Goal: Check status: Check status

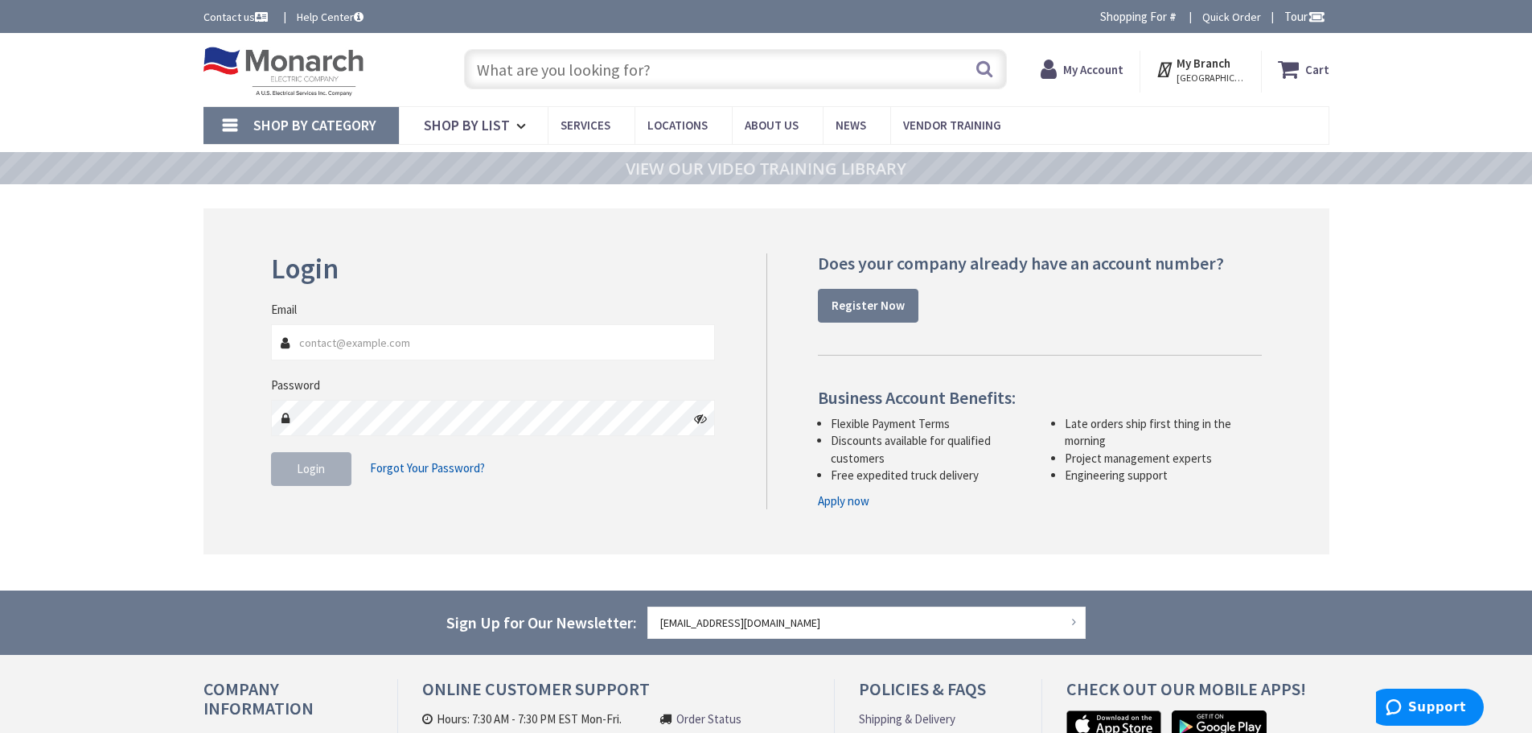
type input "[EMAIL_ADDRESS][DOMAIN_NAME]"
click at [330, 464] on button "Login" at bounding box center [311, 469] width 80 height 34
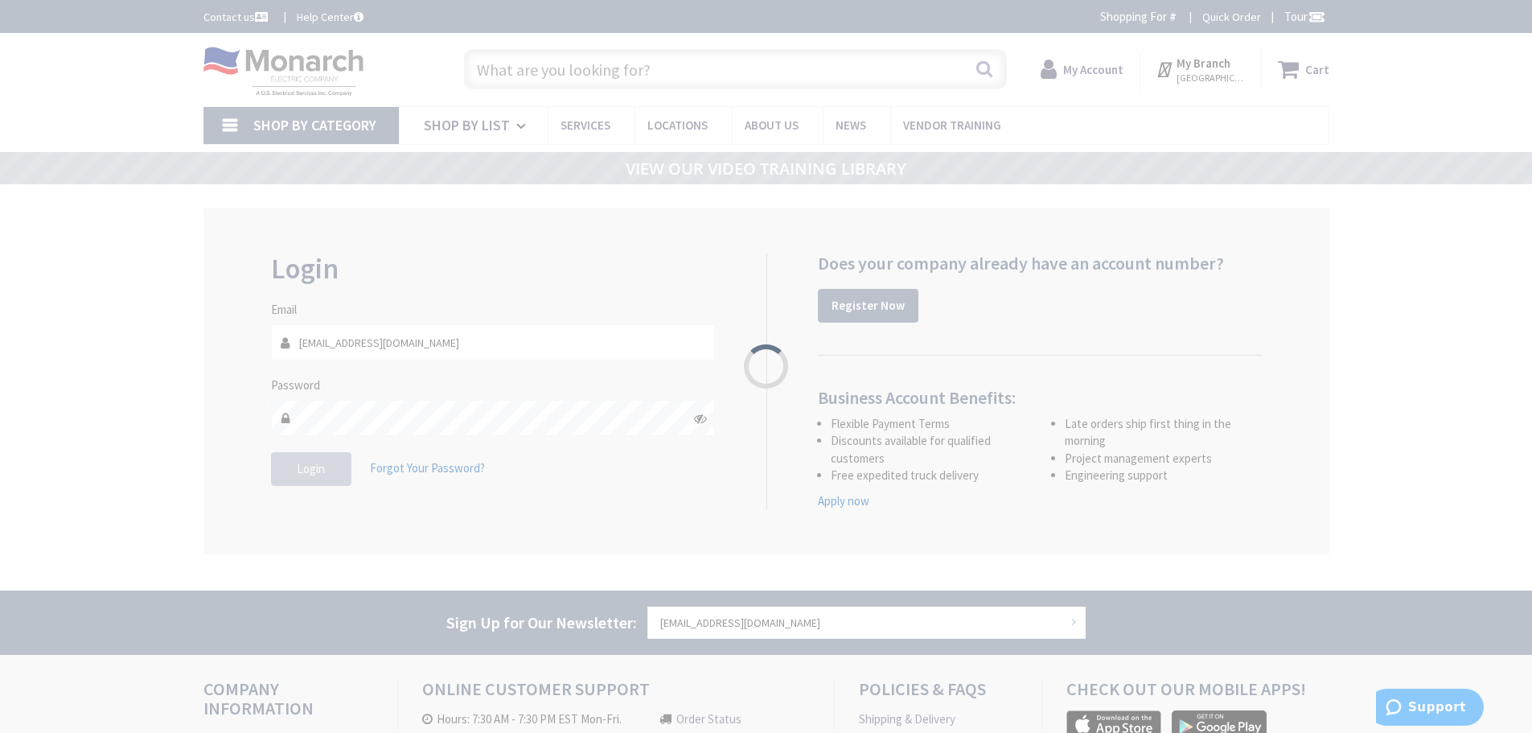
type input "[STREET_ADDRESS]"
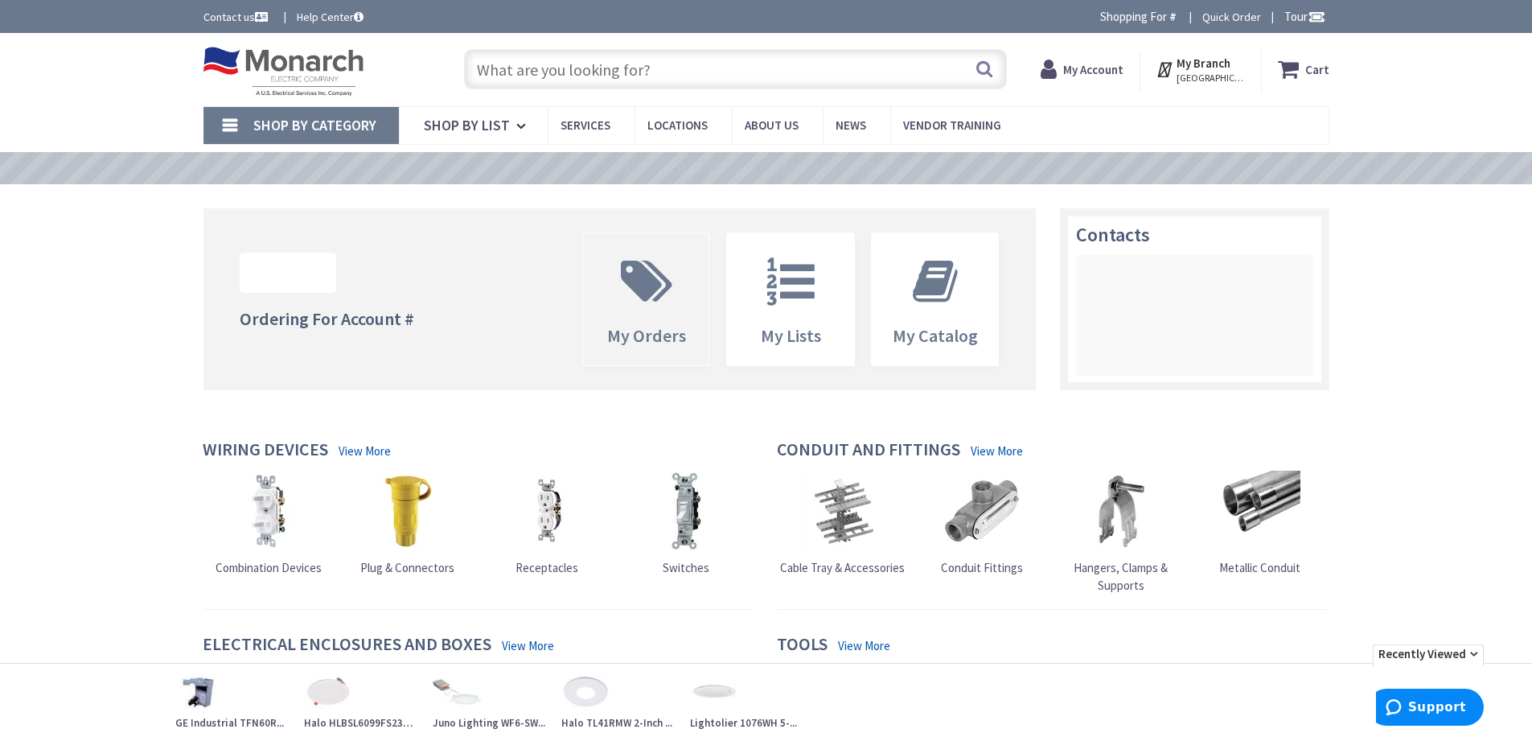
click at [611, 286] on span at bounding box center [646, 281] width 103 height 72
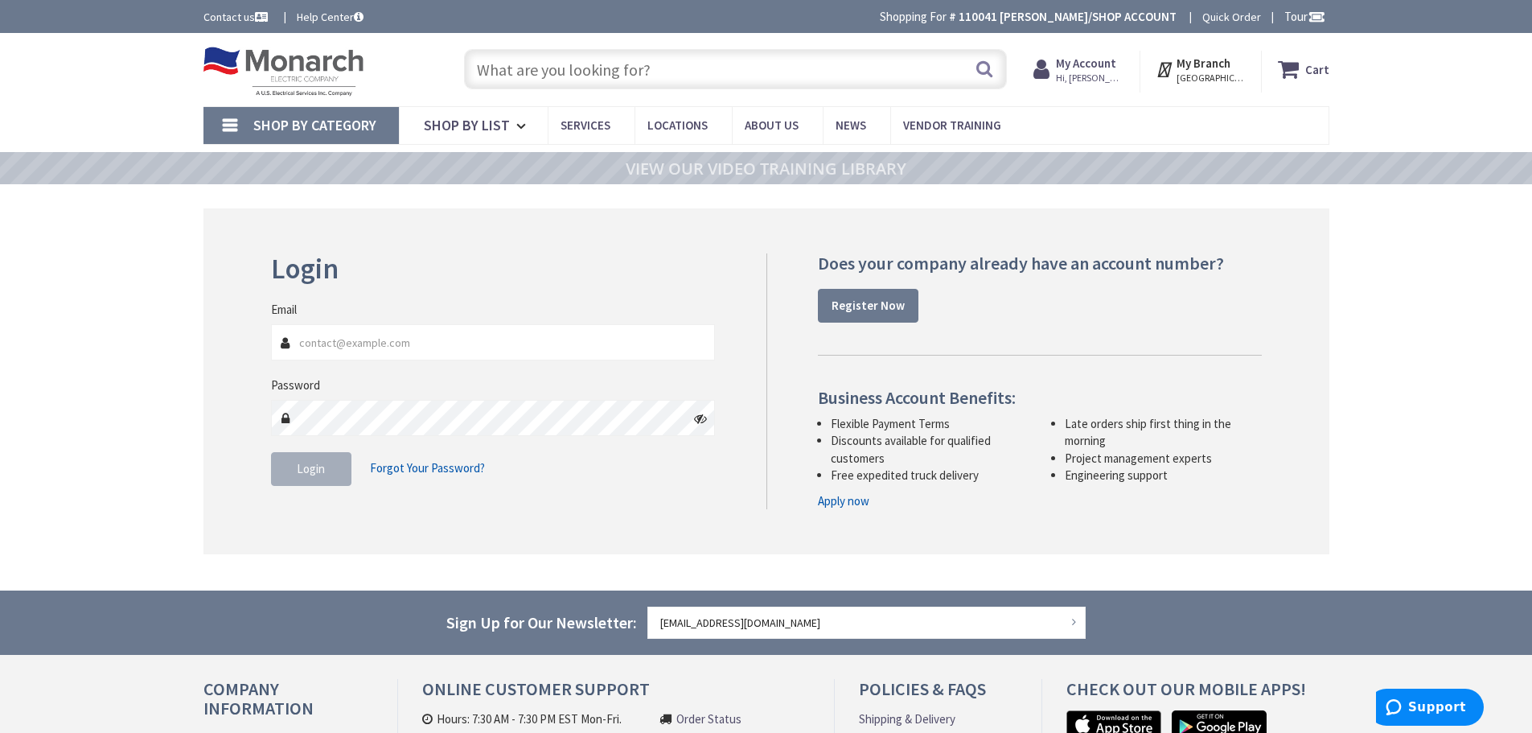
type input "[EMAIL_ADDRESS][DOMAIN_NAME]"
click at [308, 471] on span "Login" at bounding box center [311, 468] width 28 height 15
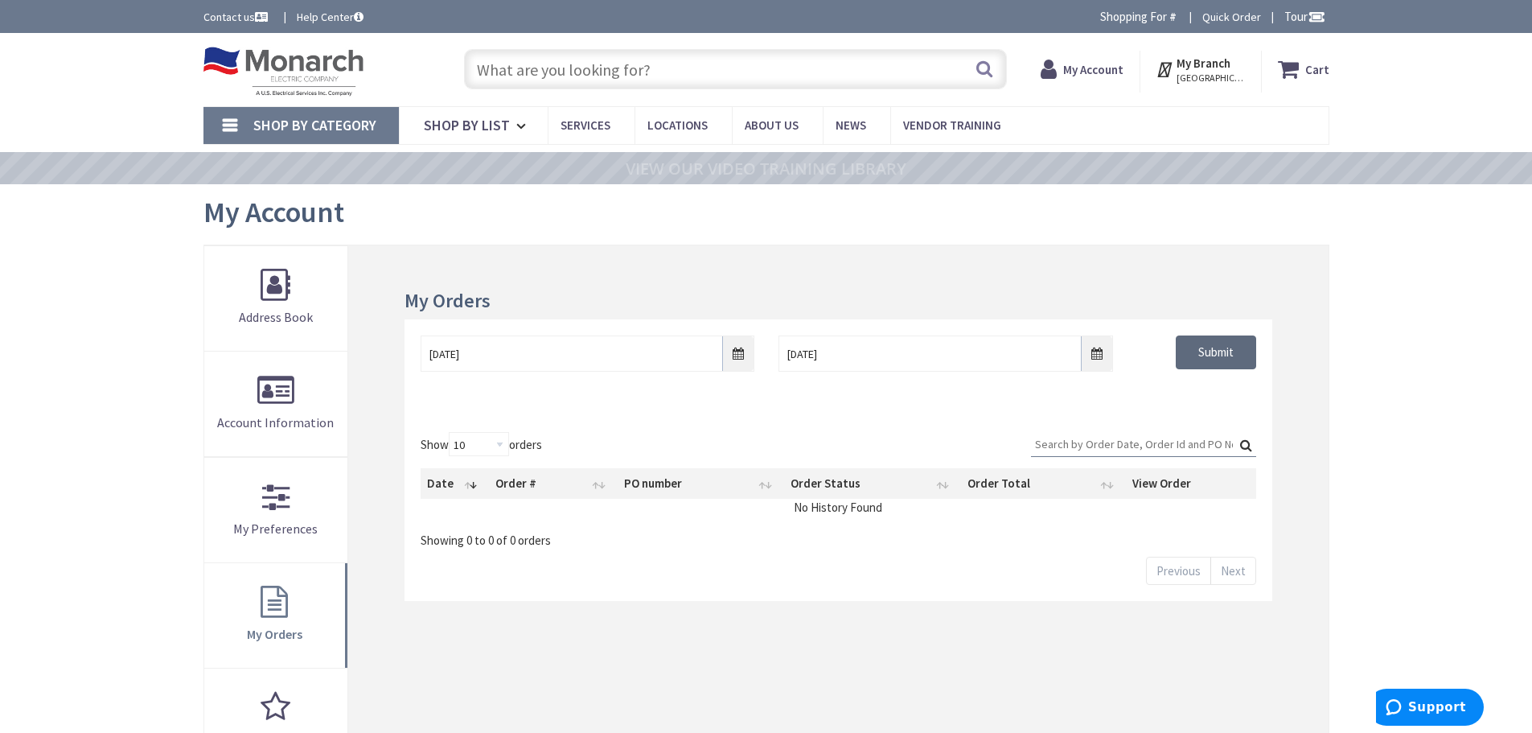
click at [1227, 355] on input "Submit" at bounding box center [1216, 352] width 80 height 34
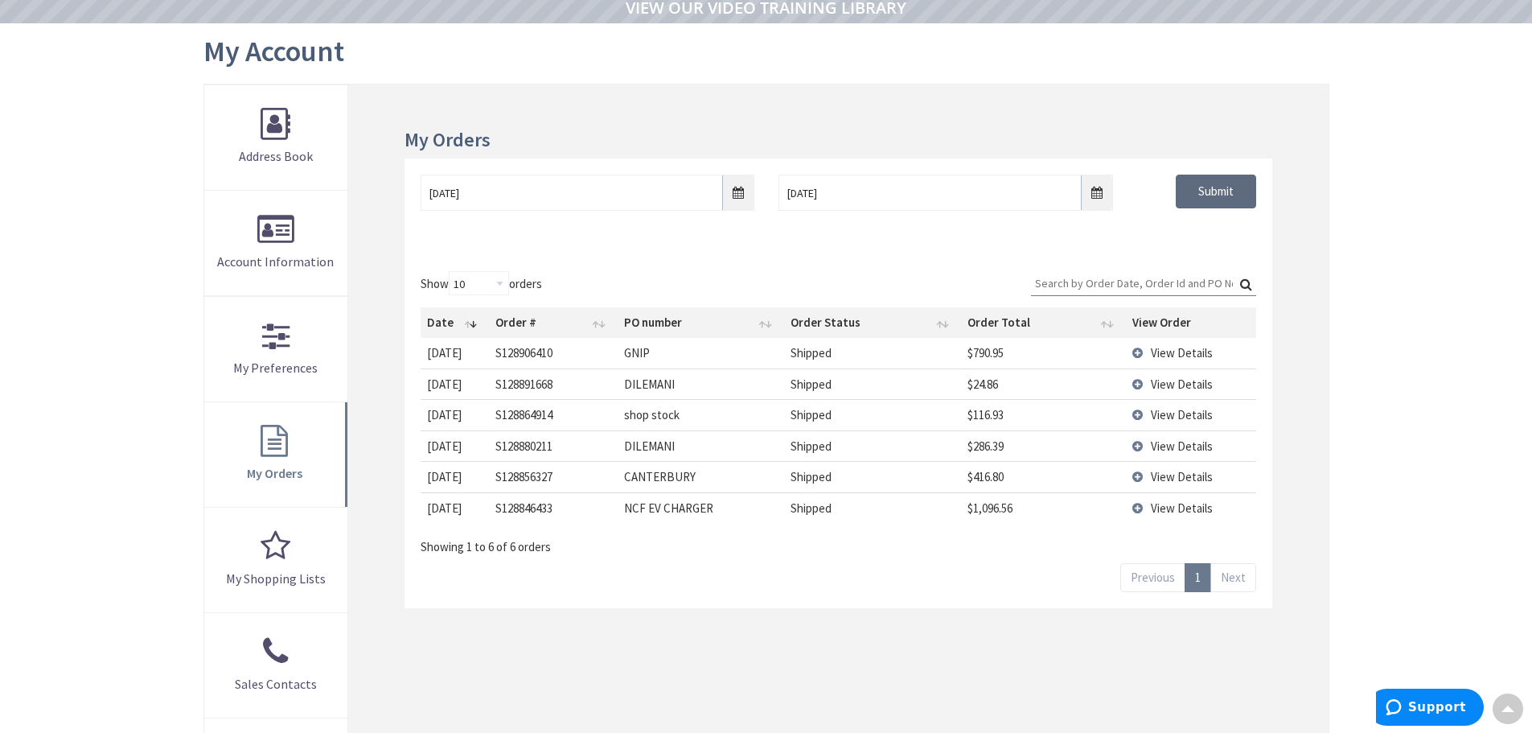
scroll to position [163, 0]
click at [1138, 352] on td "View Details" at bounding box center [1191, 353] width 130 height 30
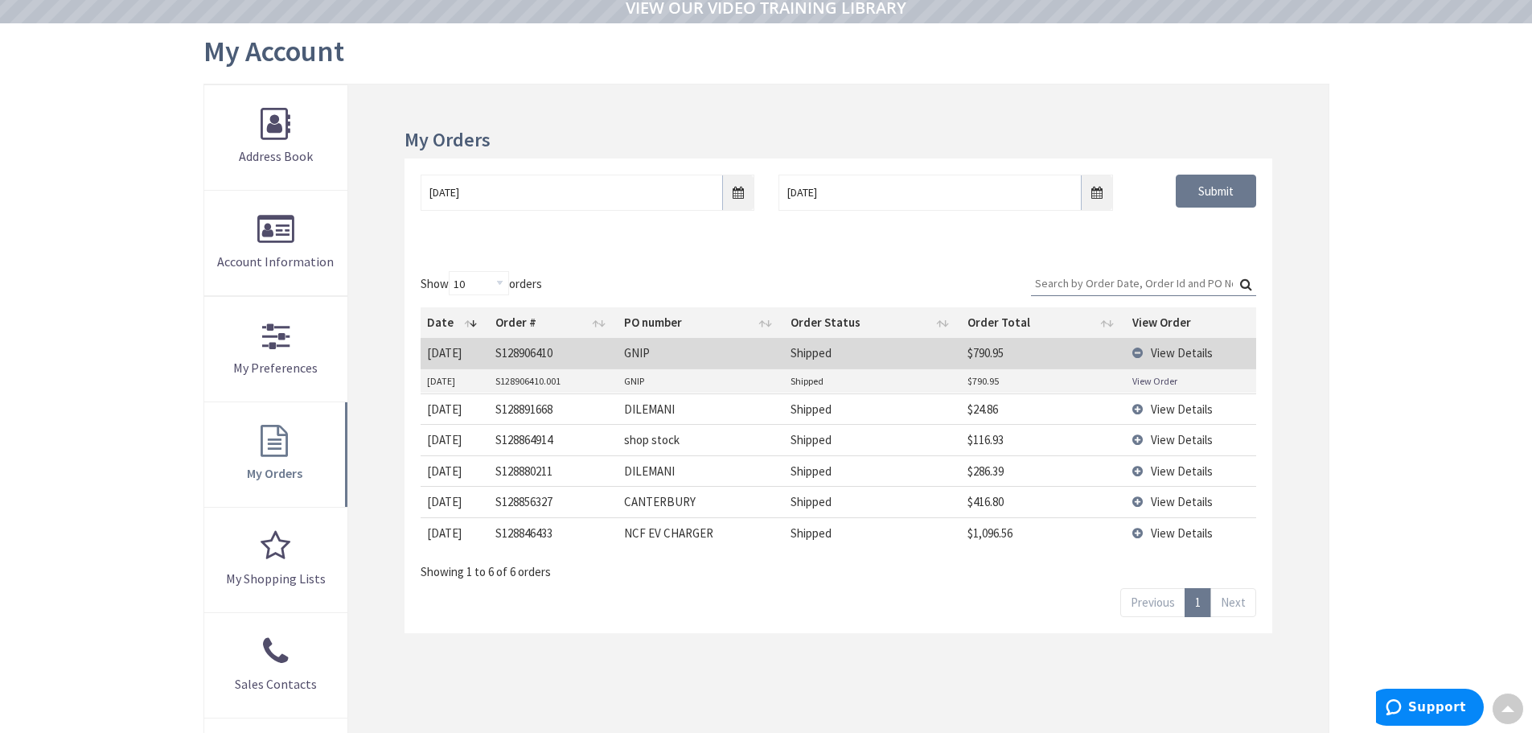
click at [1138, 352] on td "View Details" at bounding box center [1191, 353] width 130 height 30
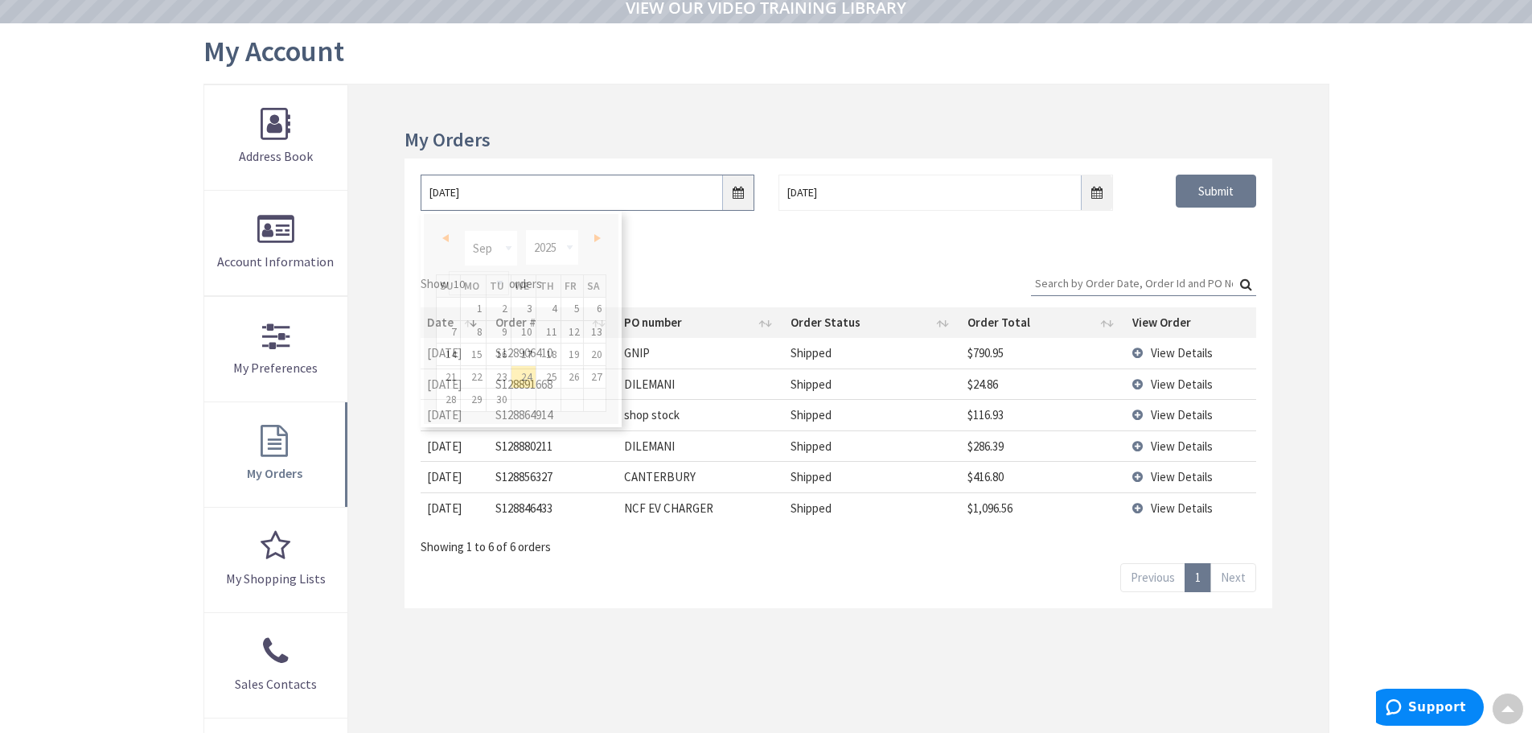
click at [736, 203] on input "9/24/2025" at bounding box center [588, 193] width 334 height 36
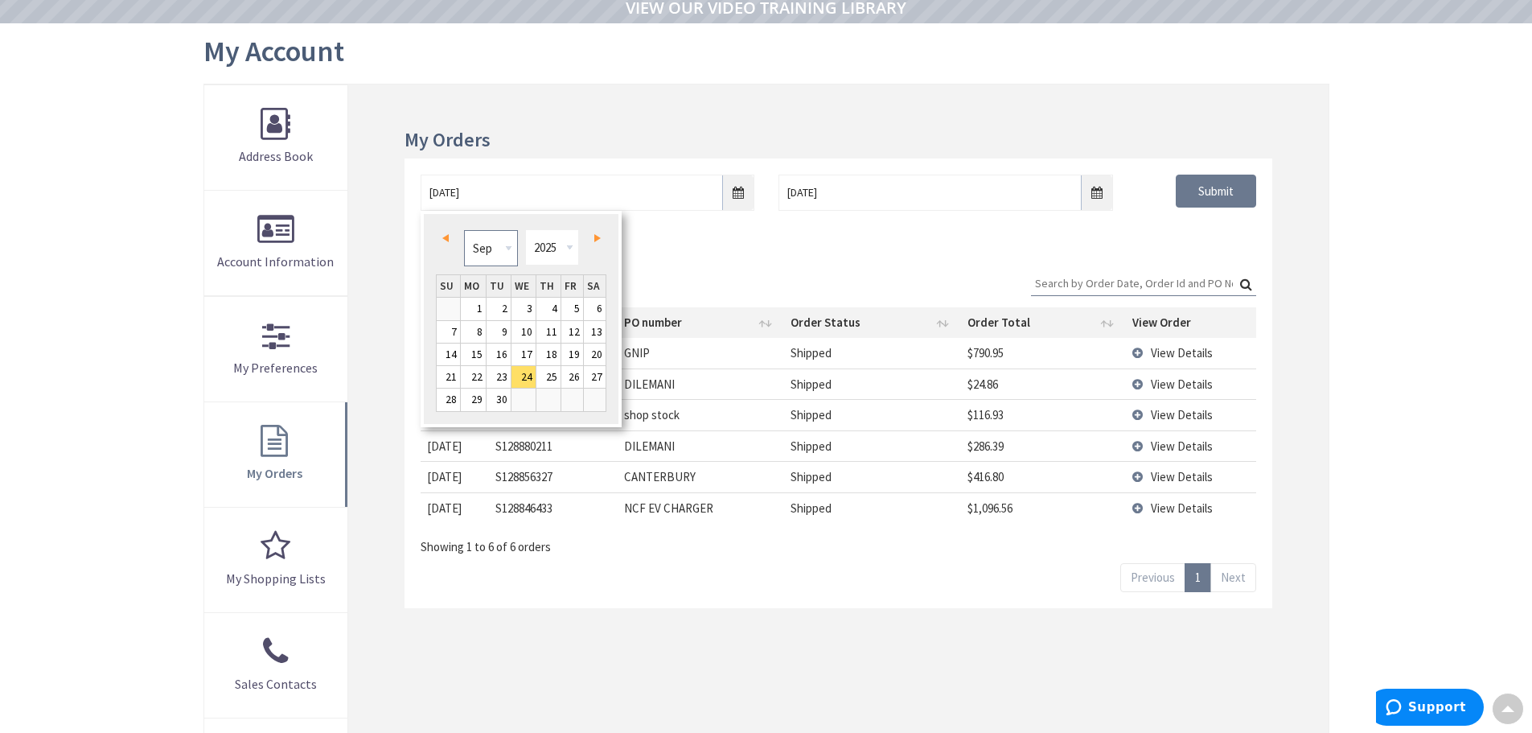
click at [503, 248] on select "Jan Feb Mar Apr May Jun Jul Aug Sep Oct Nov Dec" at bounding box center [491, 248] width 54 height 36
type input "08/23/2025"
click at [1197, 195] on input "Submit" at bounding box center [1216, 192] width 80 height 34
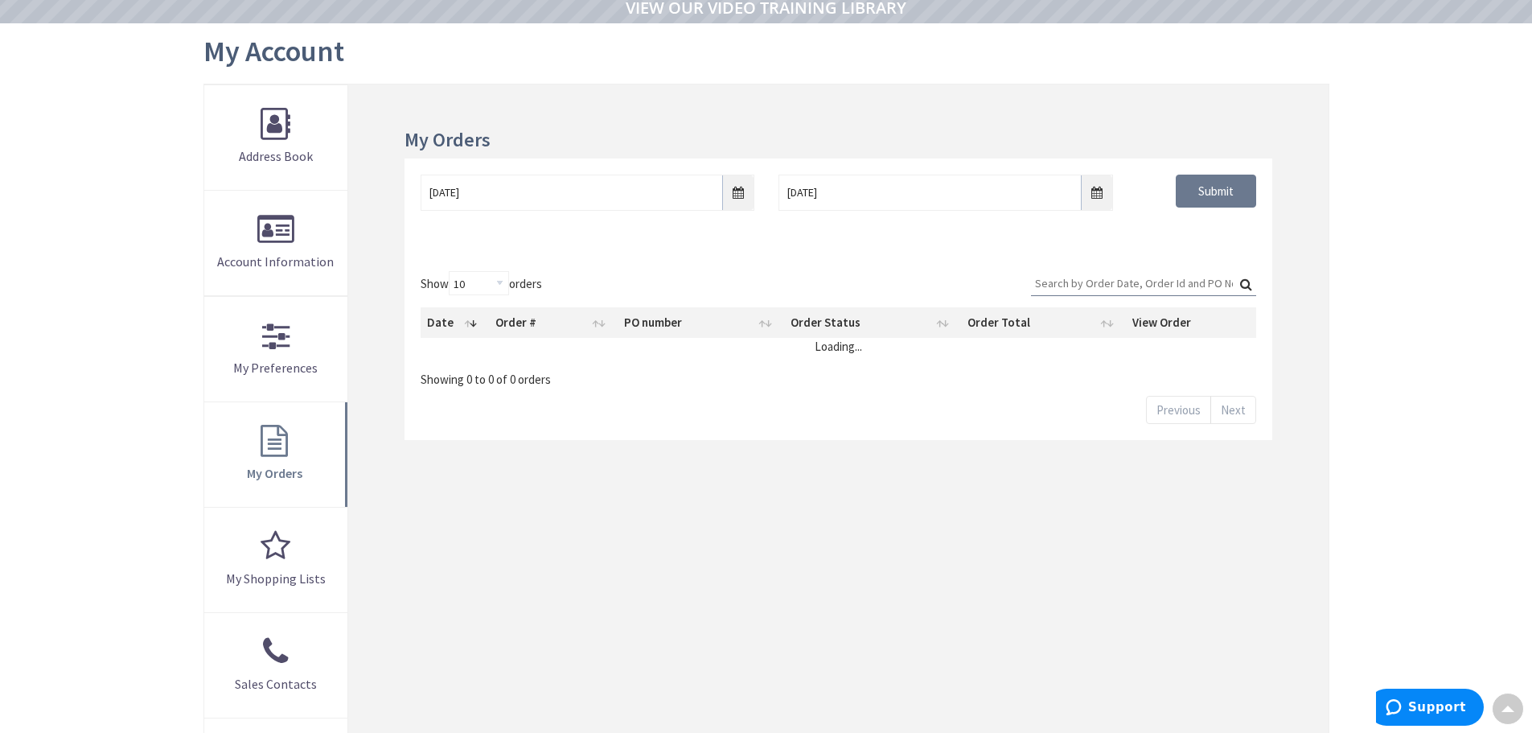
click at [1104, 289] on input "Search:" at bounding box center [1143, 283] width 225 height 24
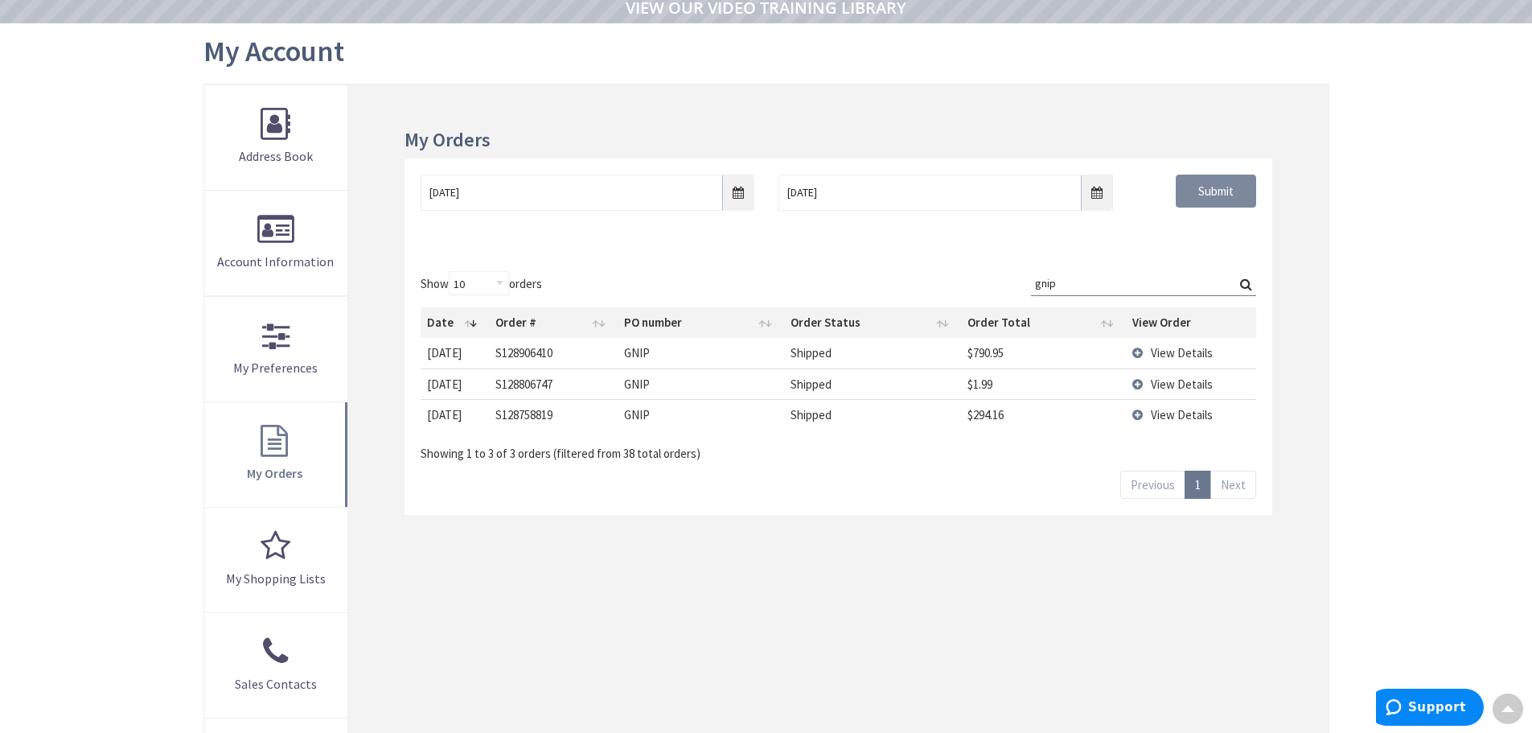
type input "gnip"
click at [1208, 198] on input "Submit" at bounding box center [1216, 192] width 80 height 34
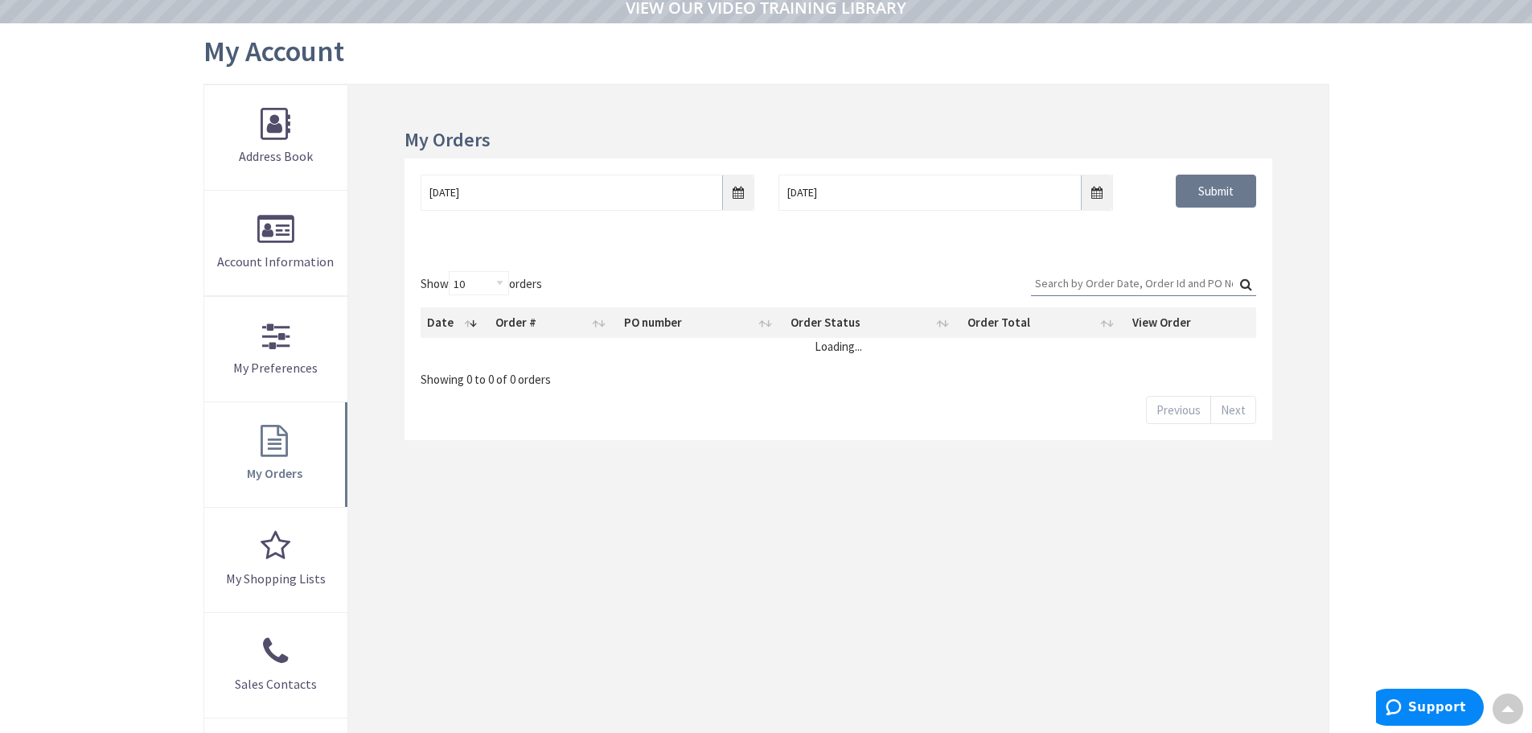
click at [1083, 274] on input "Search:" at bounding box center [1143, 283] width 225 height 24
type input "gn"
click at [1232, 191] on input "Submit" at bounding box center [1216, 192] width 80 height 34
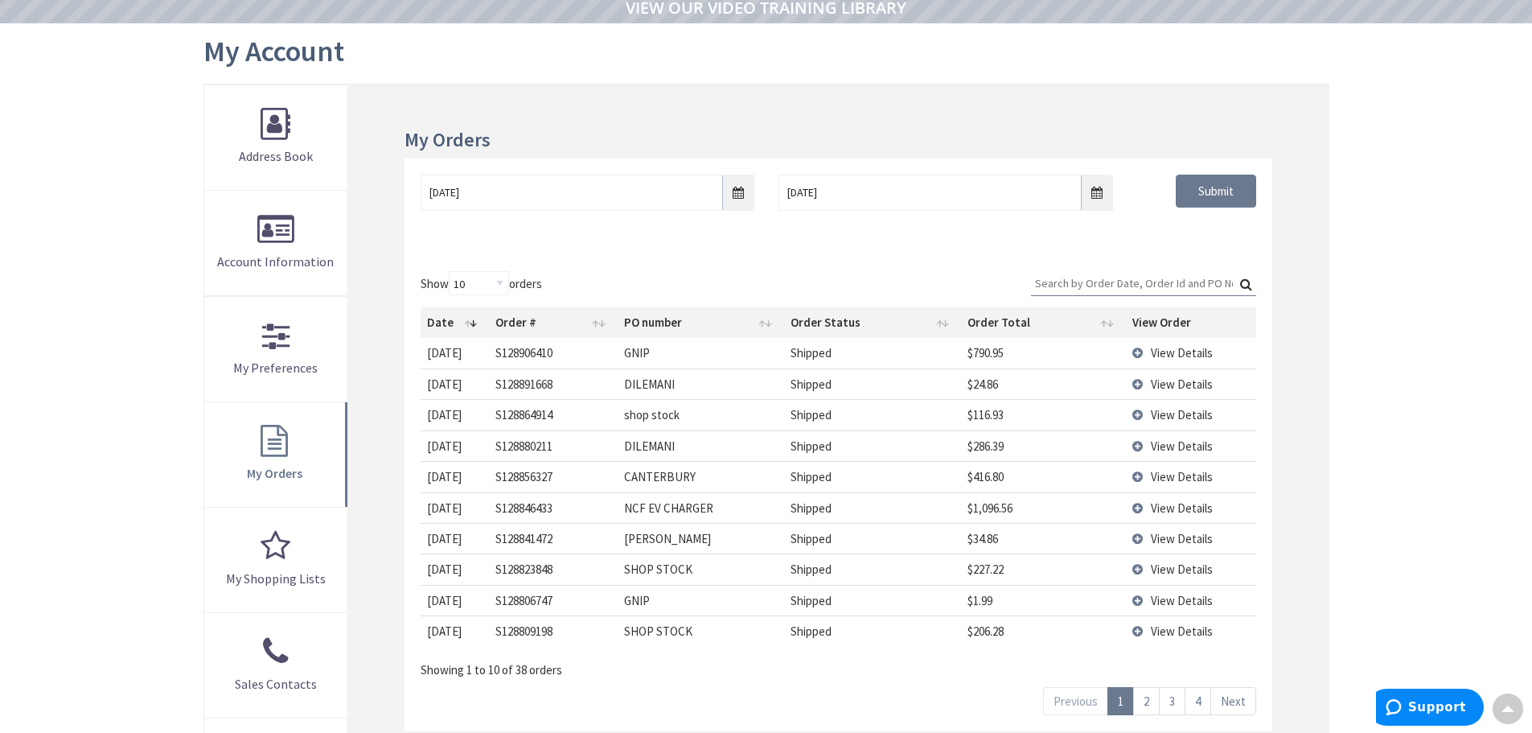
click at [1059, 284] on input "Search:" at bounding box center [1143, 283] width 225 height 24
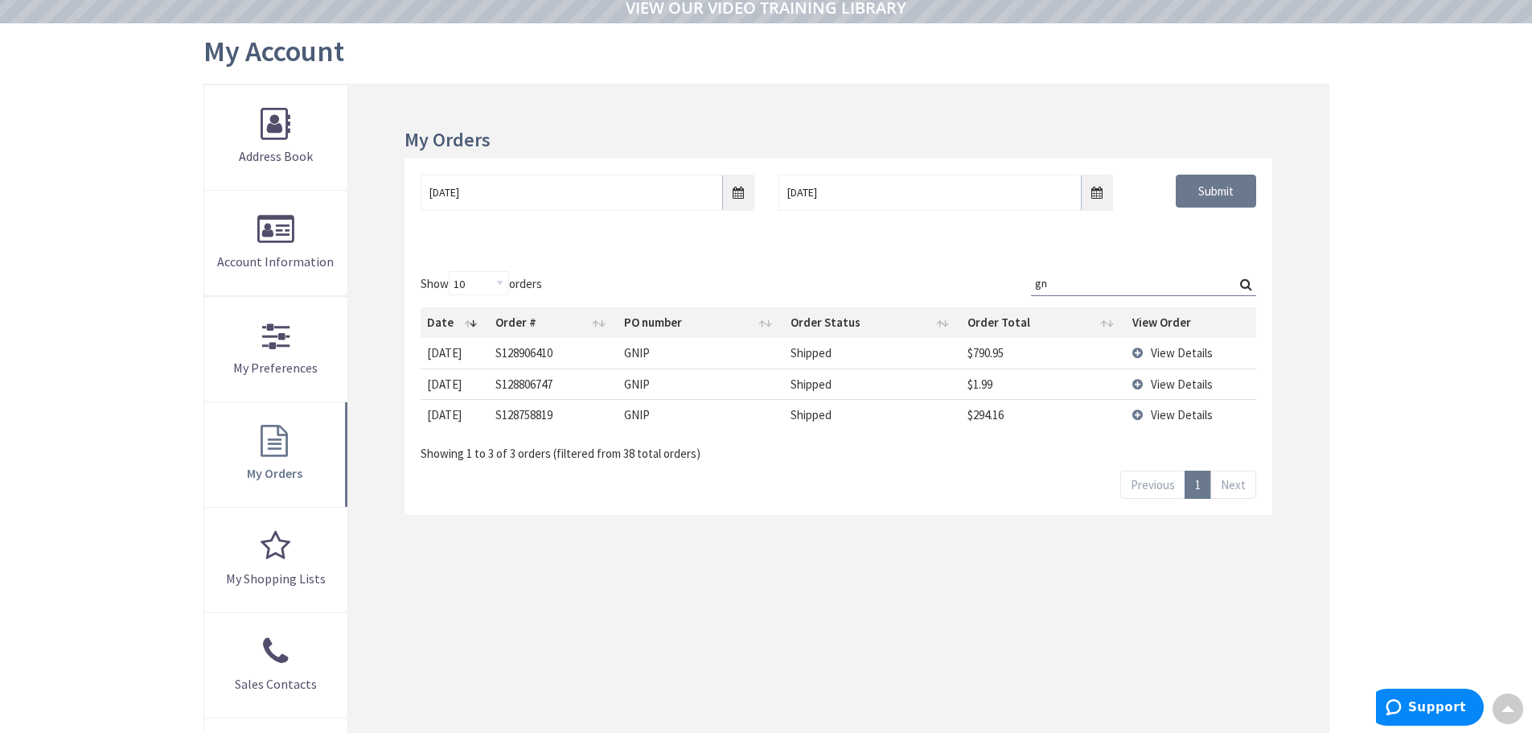
type input "gn"
click at [1129, 357] on td "View Details" at bounding box center [1191, 353] width 130 height 30
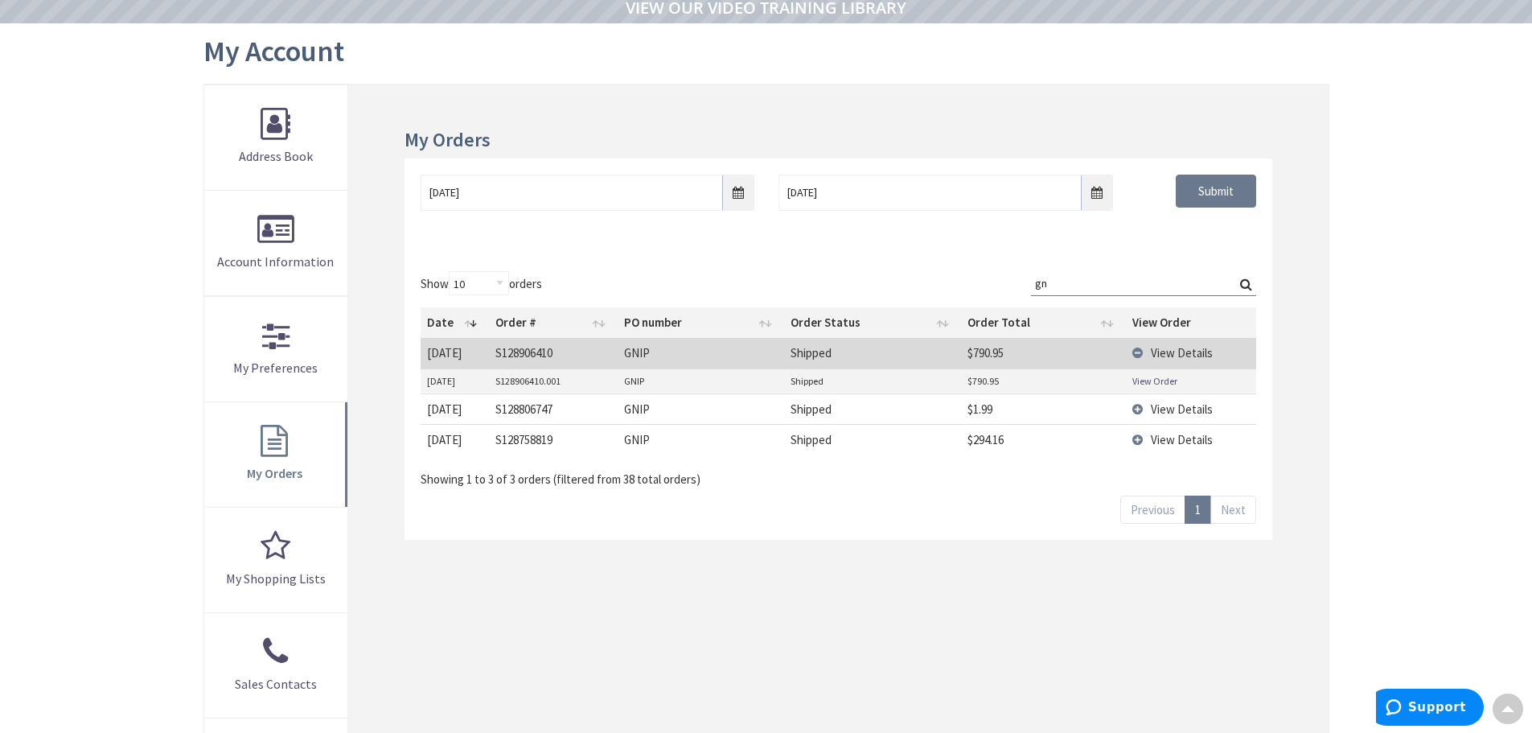
click at [1142, 413] on td "View Details" at bounding box center [1191, 408] width 130 height 31
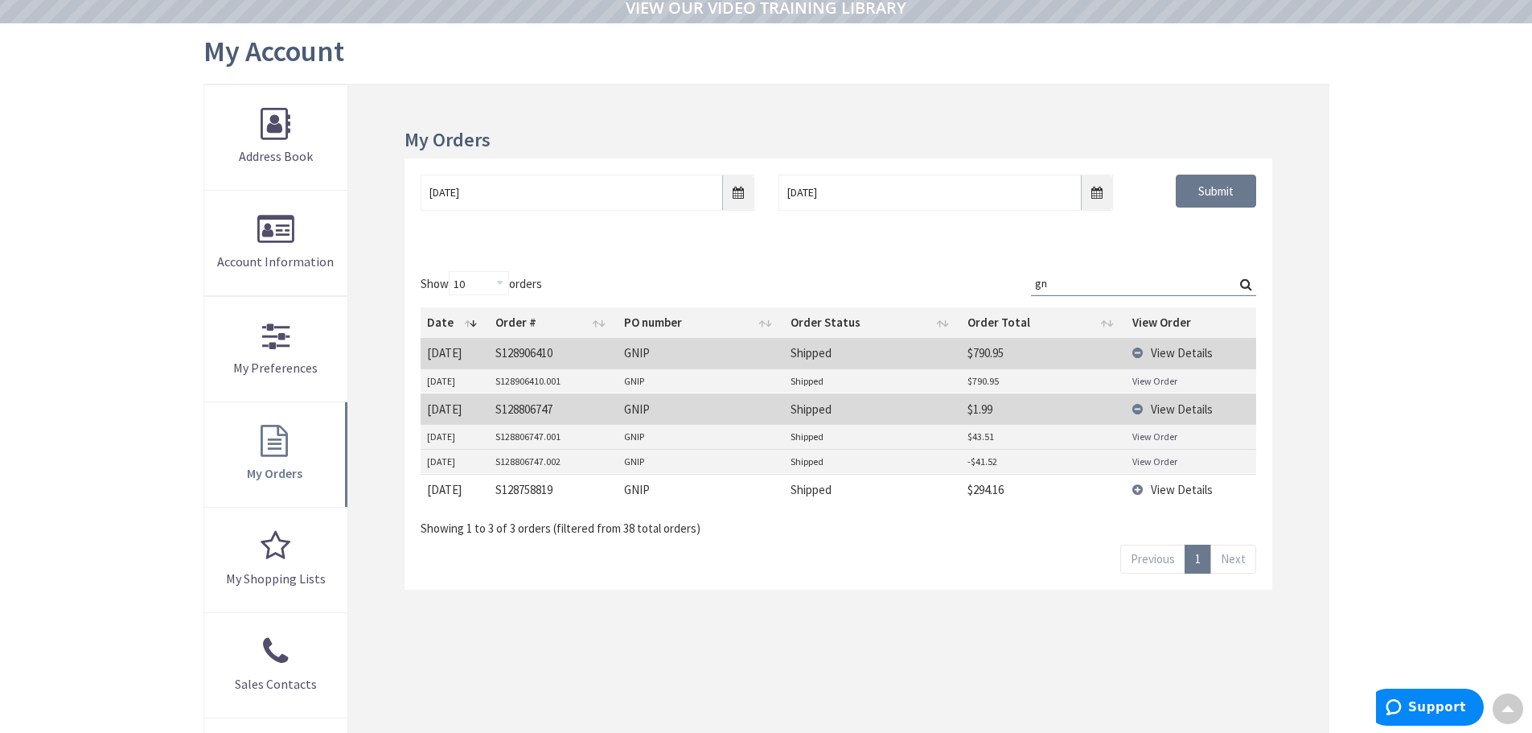
click at [1141, 487] on td "View Details" at bounding box center [1191, 489] width 130 height 31
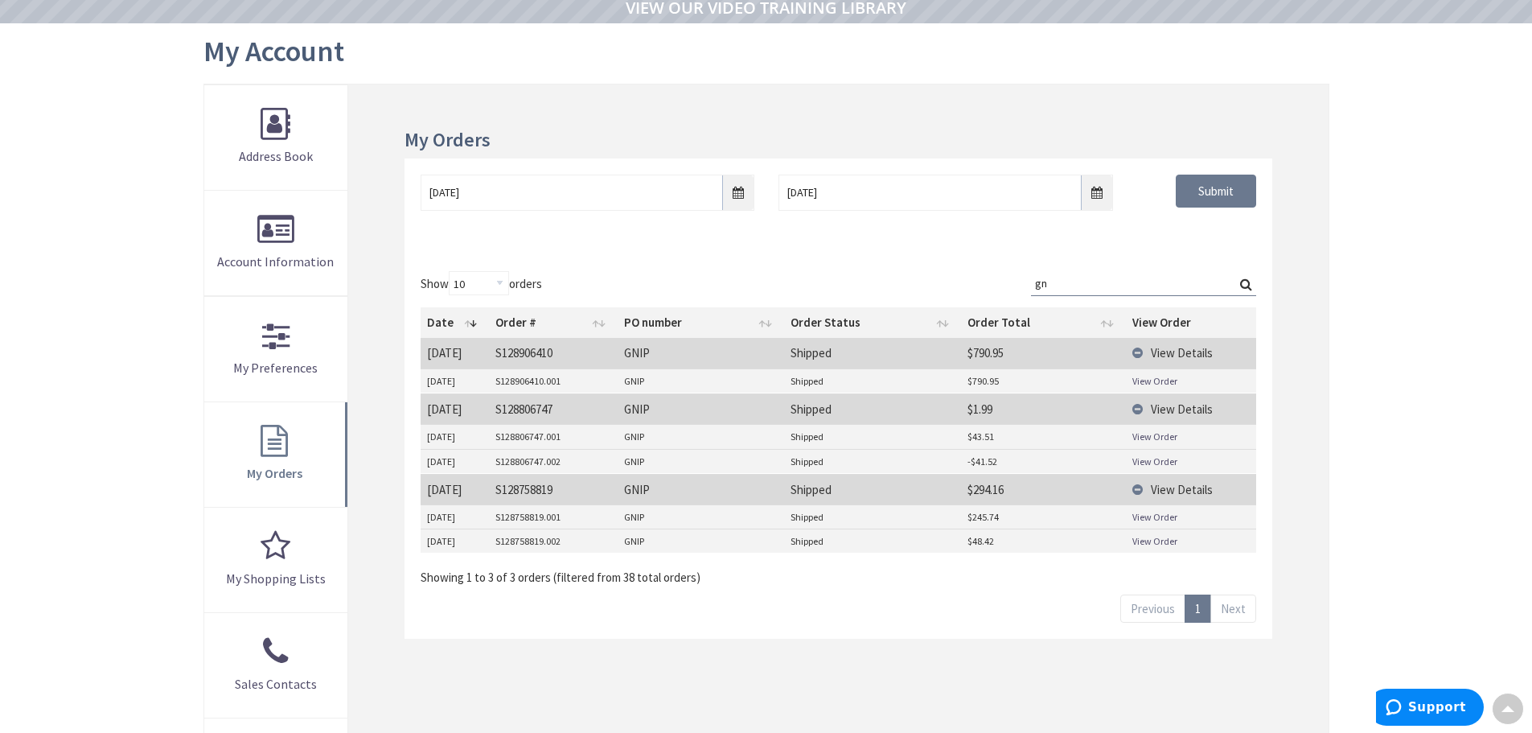
click at [1139, 353] on td "View Details" at bounding box center [1191, 353] width 130 height 30
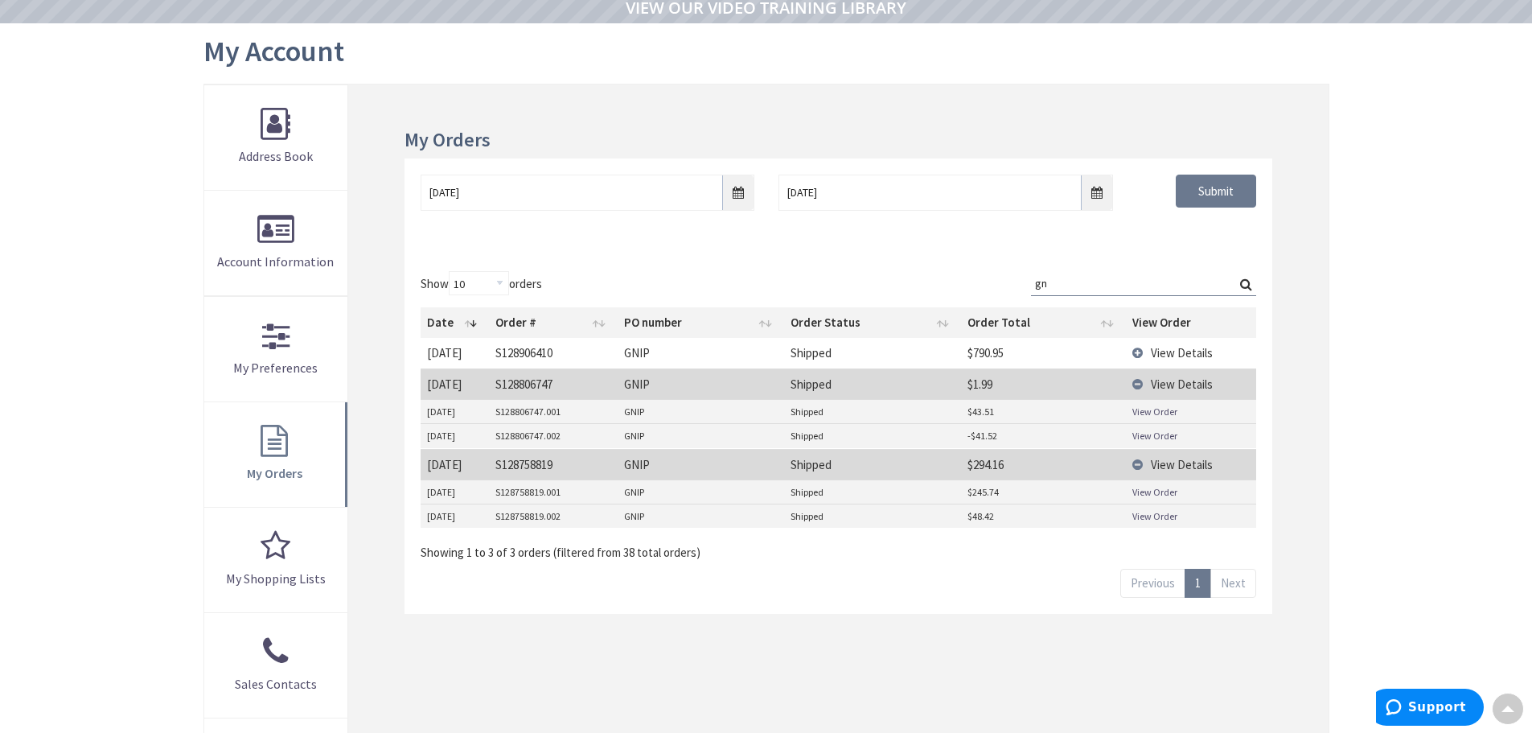
click at [1141, 384] on td "View Details" at bounding box center [1191, 383] width 130 height 31
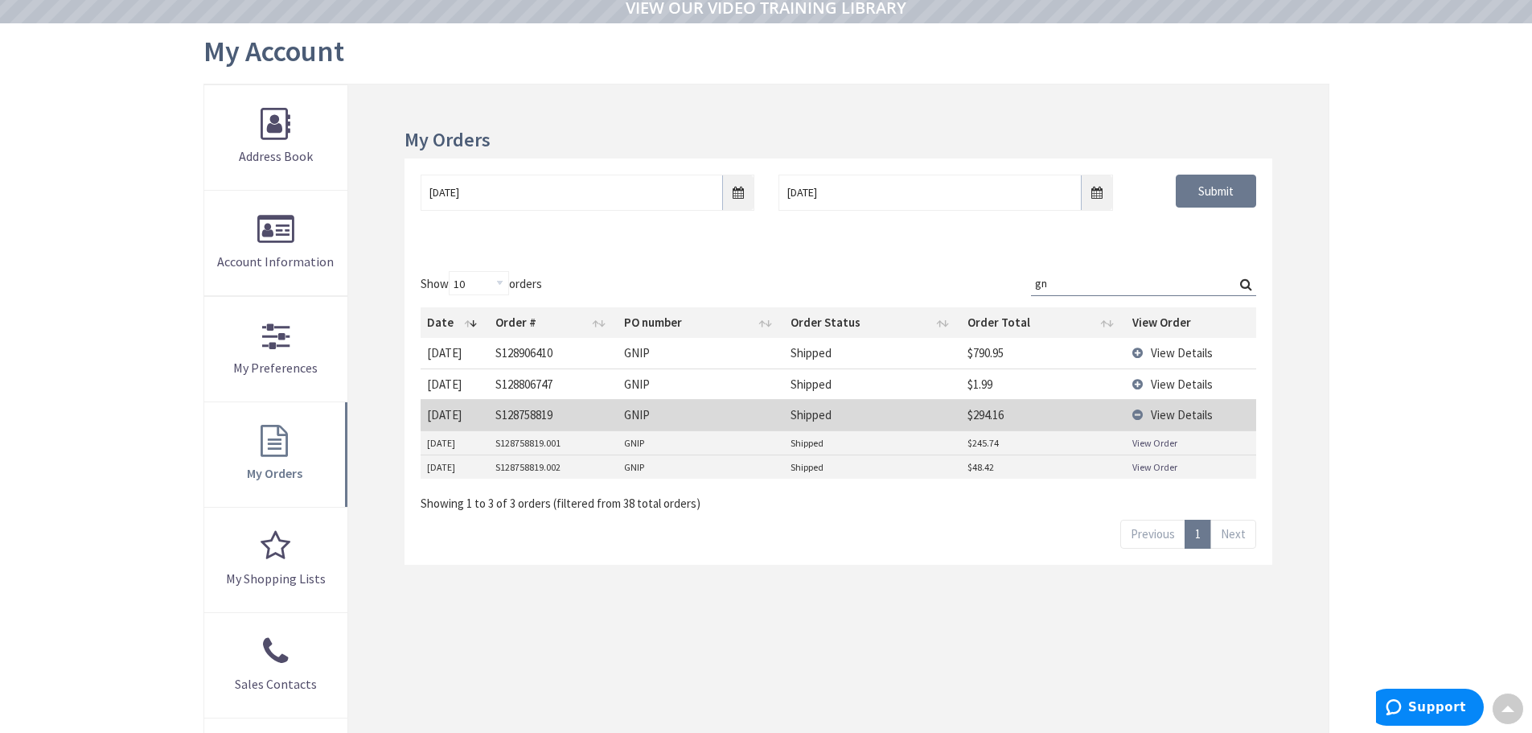
click at [1141, 411] on td "View Details" at bounding box center [1191, 414] width 130 height 31
